Goal: Task Accomplishment & Management: Use online tool/utility

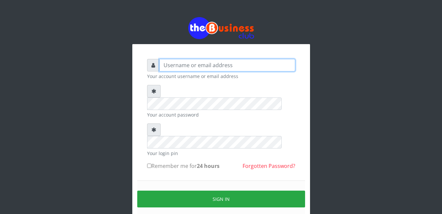
type input "Mlanga"
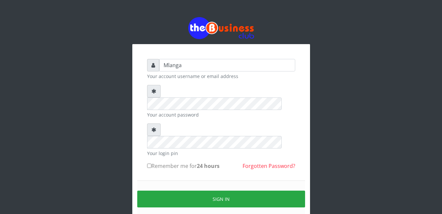
drag, startPoint x: 0, startPoint y: 0, endPoint x: 99, endPoint y: 55, distance: 113.0
click at [99, 55] on div "Mlanga Your account username or email address Your account password Your login …" at bounding box center [221, 131] width 375 height 262
click at [64, 95] on div "Mlanga Your account username or email address Your account password Your login …" at bounding box center [221, 131] width 375 height 262
click at [59, 97] on div "Mlanga Your account username or email address Your account password Your login …" at bounding box center [221, 131] width 375 height 262
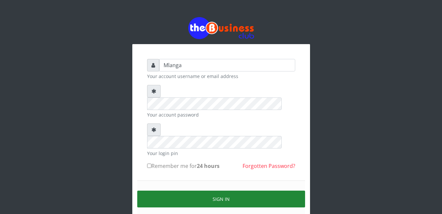
click at [226, 190] on button "Sign in" at bounding box center [221, 198] width 168 height 17
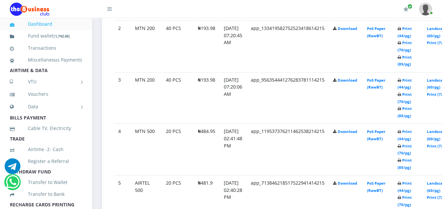
scroll to position [445, 0]
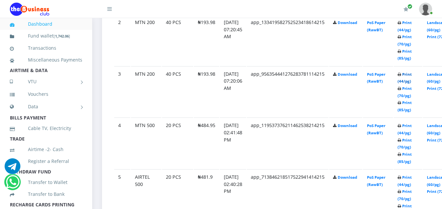
click at [411, 76] on link "Print (44/pg)" at bounding box center [404, 78] width 14 height 12
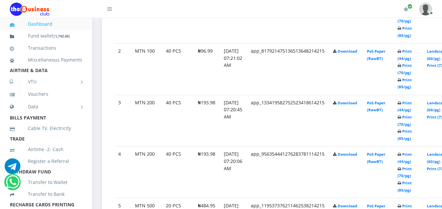
scroll to position [445, 0]
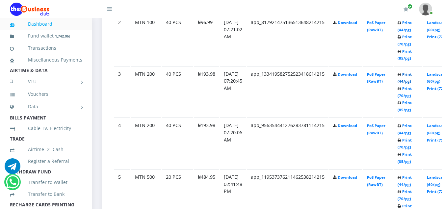
click at [411, 75] on link "Print (44/pg)" at bounding box center [404, 78] width 14 height 12
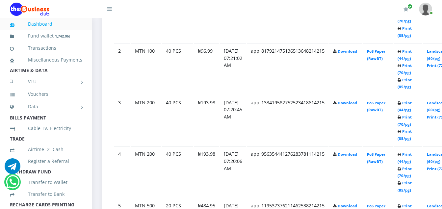
scroll to position [445, 0]
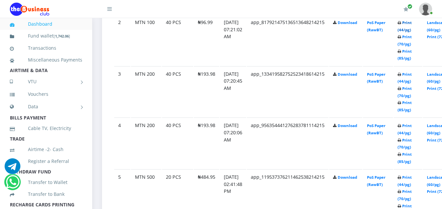
click at [411, 23] on link "Print (44/pg)" at bounding box center [404, 26] width 14 height 12
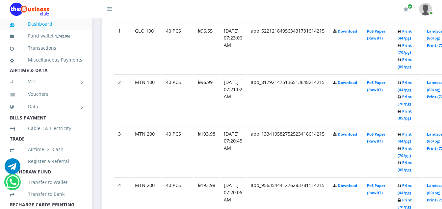
scroll to position [380, 0]
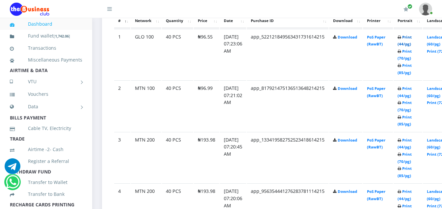
click at [411, 38] on link "Print (44/pg)" at bounding box center [404, 41] width 14 height 12
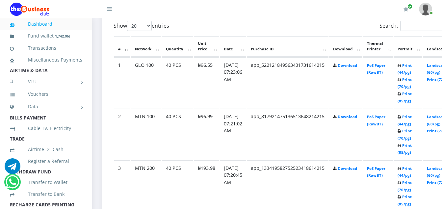
scroll to position [380, 0]
